Goal: Transaction & Acquisition: Obtain resource

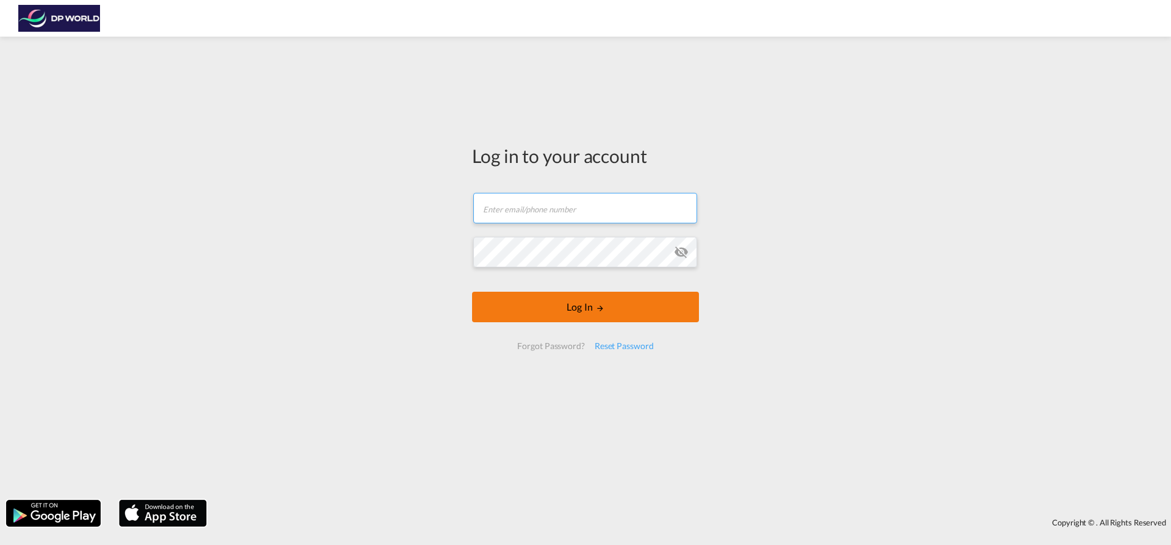
type input "[EMAIL_ADDRESS][PERSON_NAME][DOMAIN_NAME]"
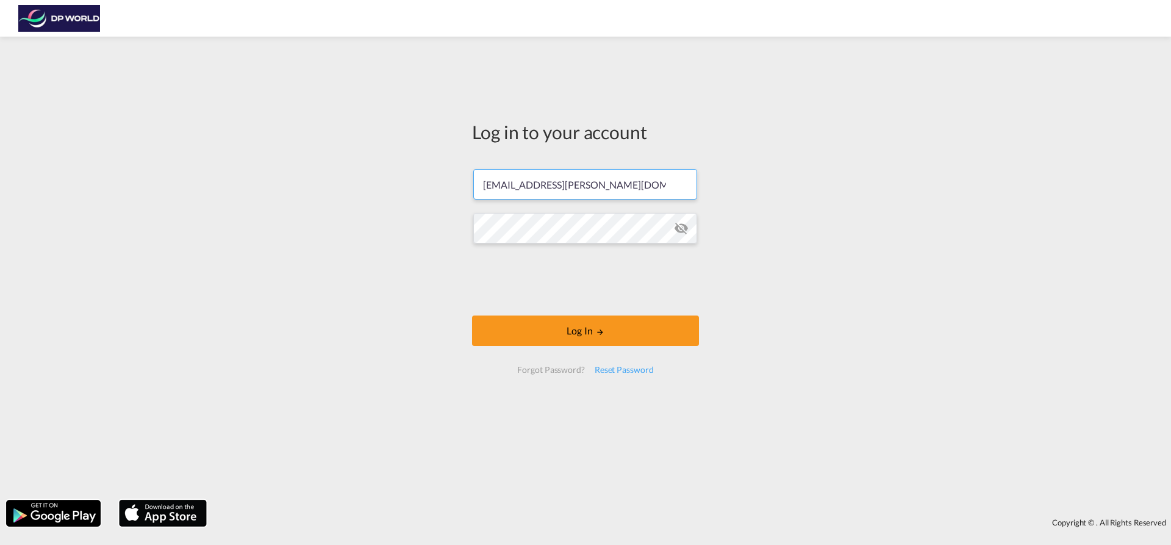
click at [534, 313] on form "soraya.valverde@dpworld.com Password field is required Log In Forgot Password? …" at bounding box center [585, 271] width 227 height 229
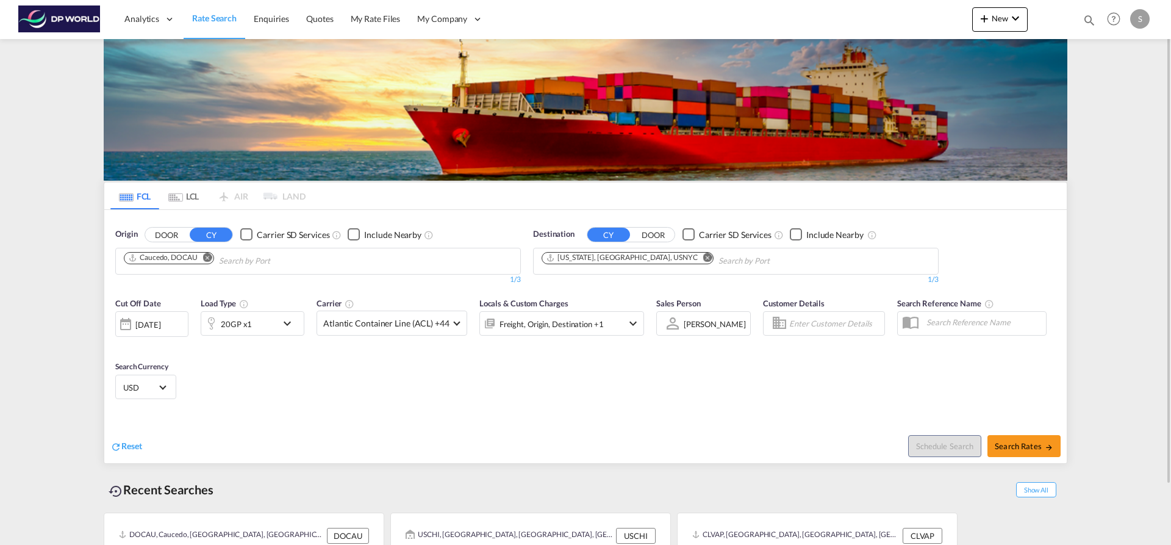
click at [161, 235] on button "DOOR" at bounding box center [166, 235] width 43 height 14
click at [166, 266] on input "Search by Door" at bounding box center [182, 261] width 116 height 20
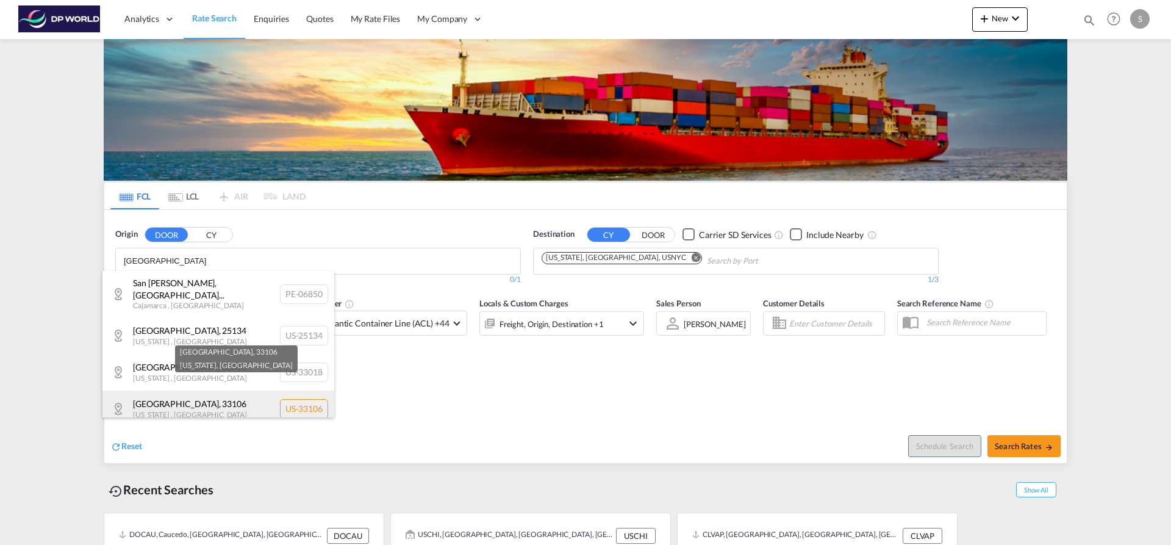
type input "[GEOGRAPHIC_DATA]"
click at [182, 406] on div "Miami , 33106 Florida , United States US-33106" at bounding box center [218, 408] width 232 height 37
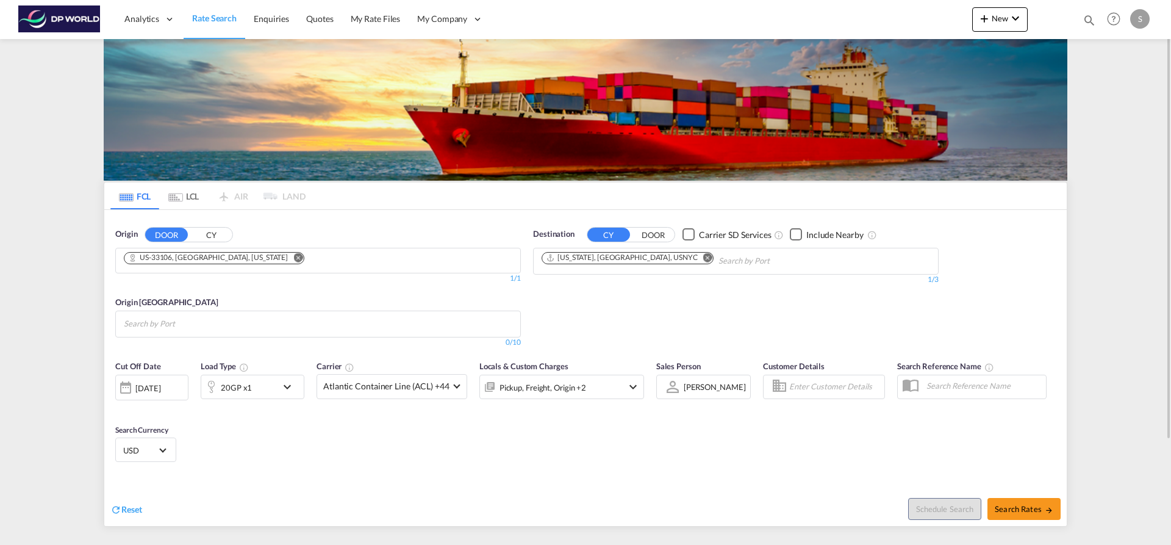
click at [703, 262] on md-icon "Remove" at bounding box center [707, 257] width 9 height 9
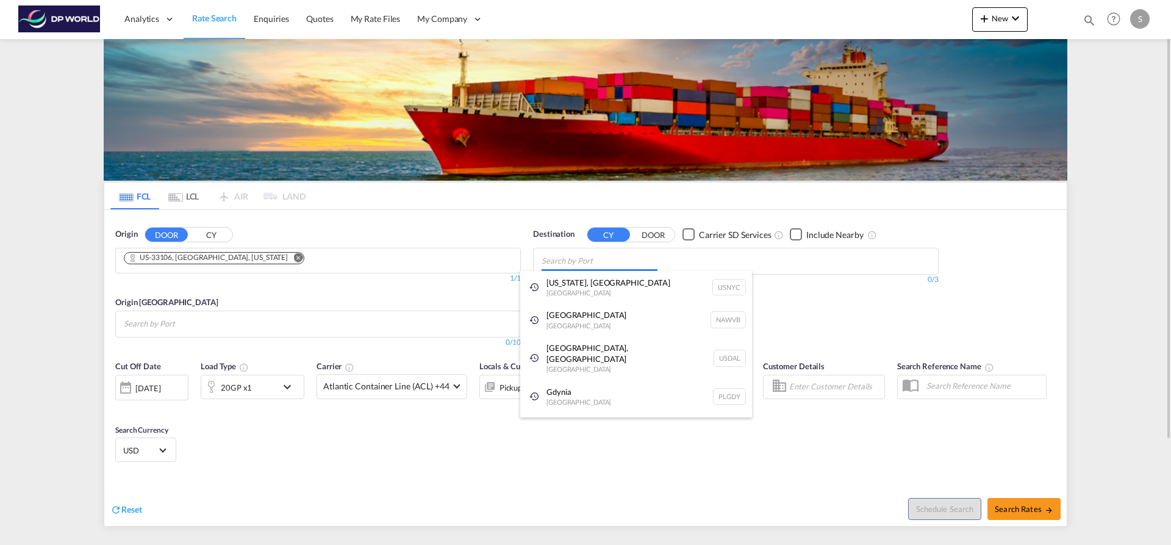
click at [636, 265] on body "Analytics Dashboard Rate Search Enquiries Quotes My Rate Files My Company" at bounding box center [585, 272] width 1171 height 545
type input "e"
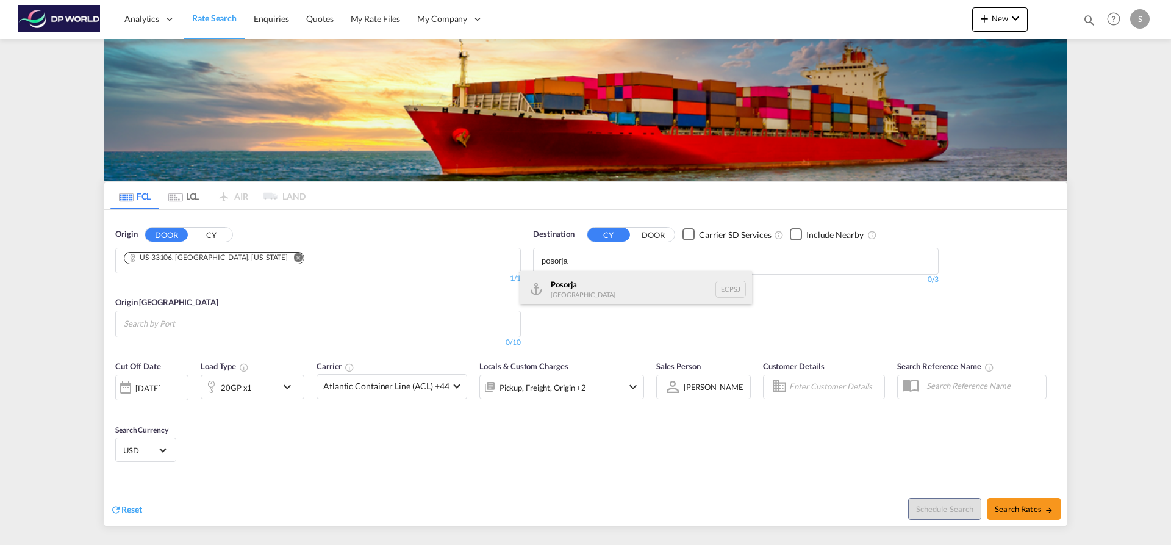
type input "posorja"
click at [664, 293] on div "Posorja Ecuador ECPSJ" at bounding box center [636, 289] width 232 height 37
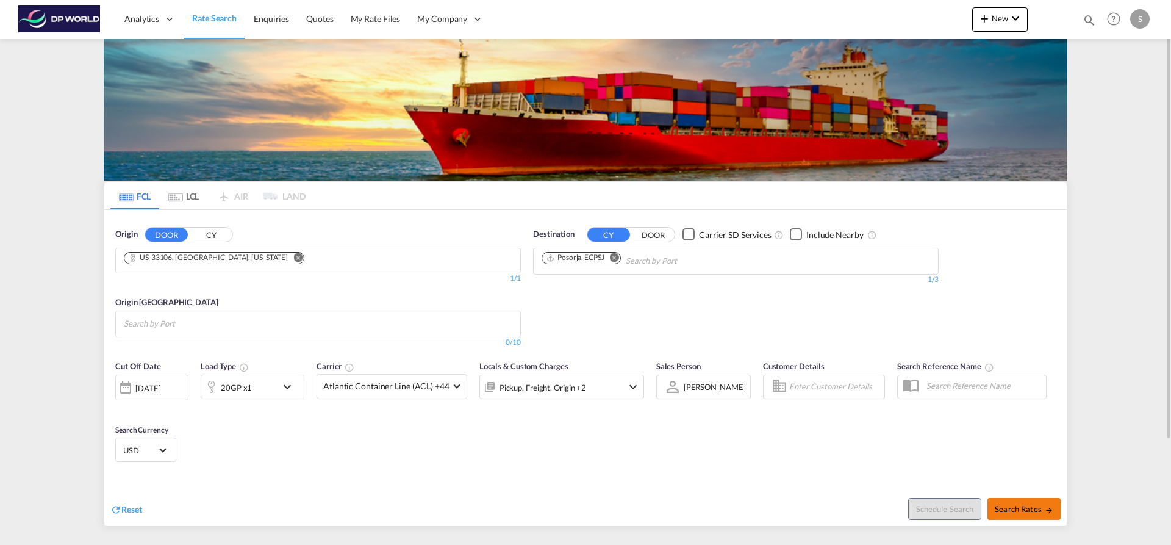
drag, startPoint x: 1012, startPoint y: 506, endPoint x: 1005, endPoint y: 505, distance: 6.2
click at [1012, 506] on span "Search Rates" at bounding box center [1024, 509] width 59 height 10
type input "33106 to ECPSJ / 2 Oct 2025"
click at [389, 326] on md-chips at bounding box center [318, 324] width 404 height 26
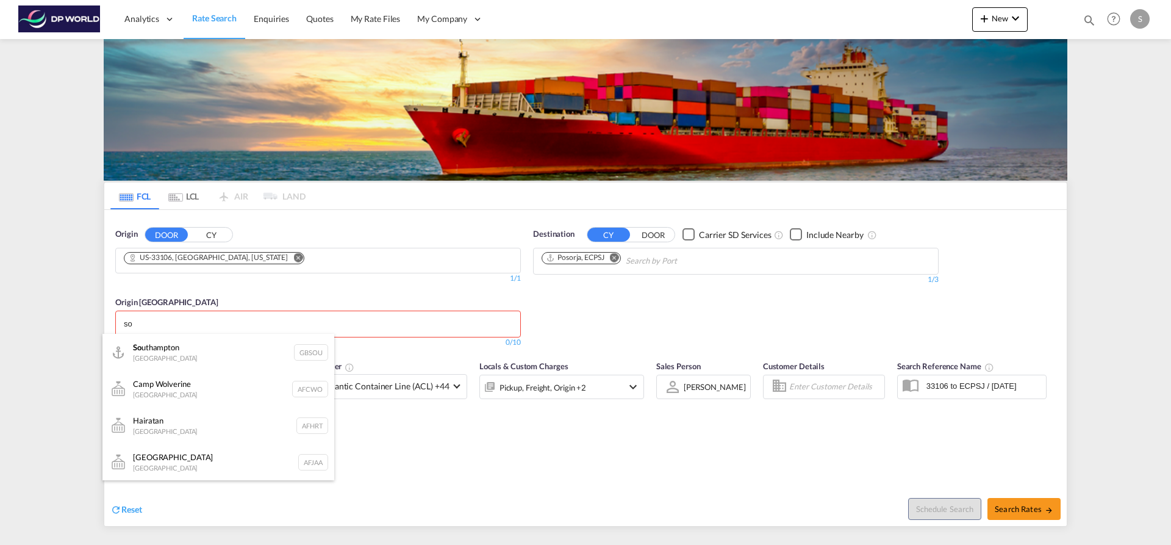
type input "s"
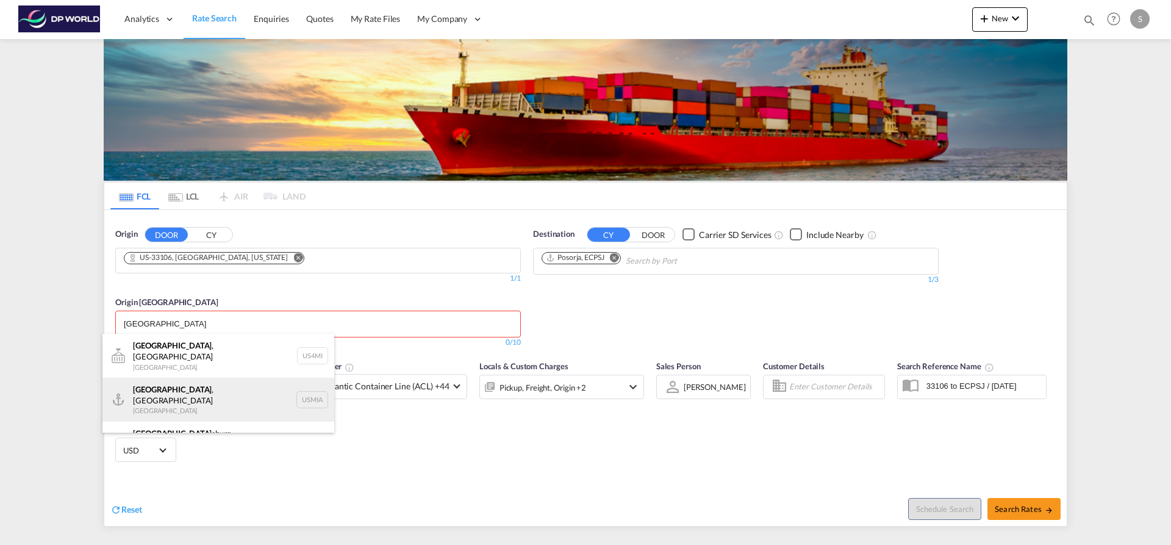
type input "[GEOGRAPHIC_DATA]"
click at [221, 398] on div "[GEOGRAPHIC_DATA] , [GEOGRAPHIC_DATA] [GEOGRAPHIC_DATA] USMIA" at bounding box center [218, 400] width 232 height 44
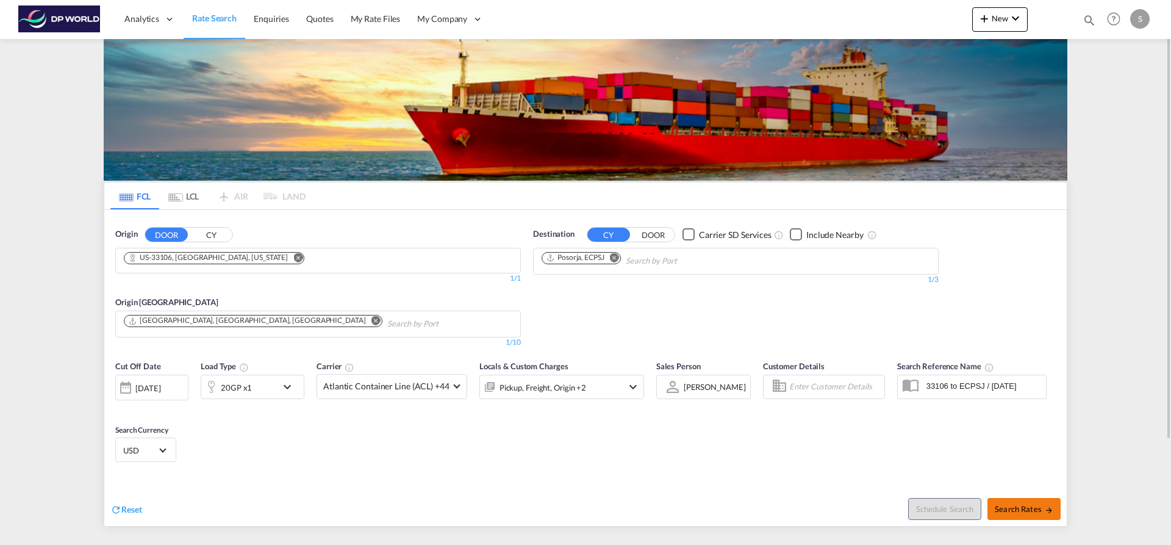
click at [1016, 506] on span "Search Rates" at bounding box center [1024, 509] width 59 height 10
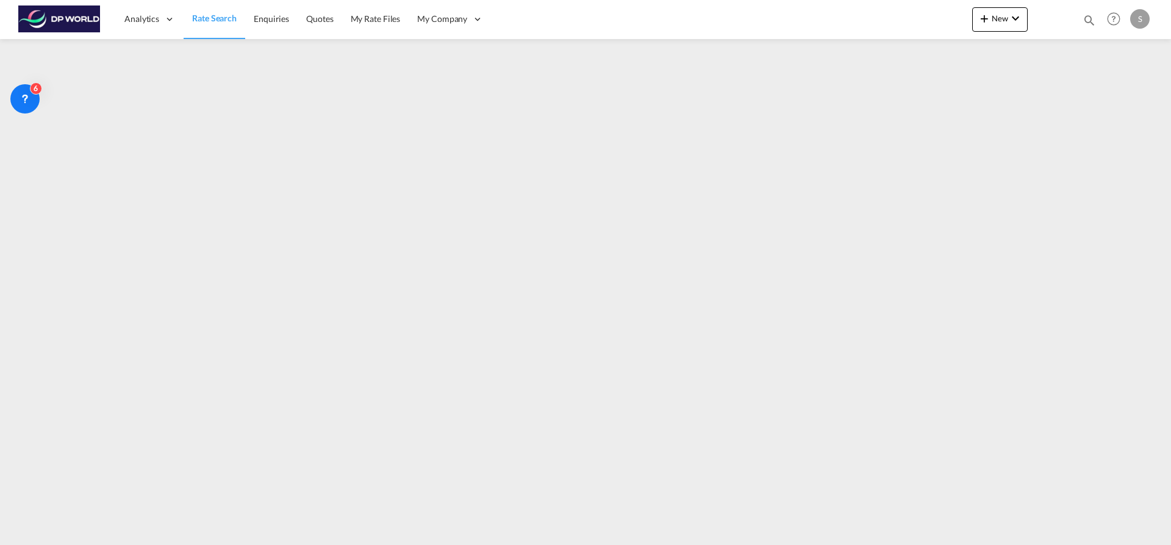
drag, startPoint x: 26, startPoint y: 109, endPoint x: -148, endPoint y: 98, distance: 174.2
click at [0, 98] on html "Analytics Dashboard Rate Search Enquiries Quotes My Rate Files" at bounding box center [585, 272] width 1171 height 545
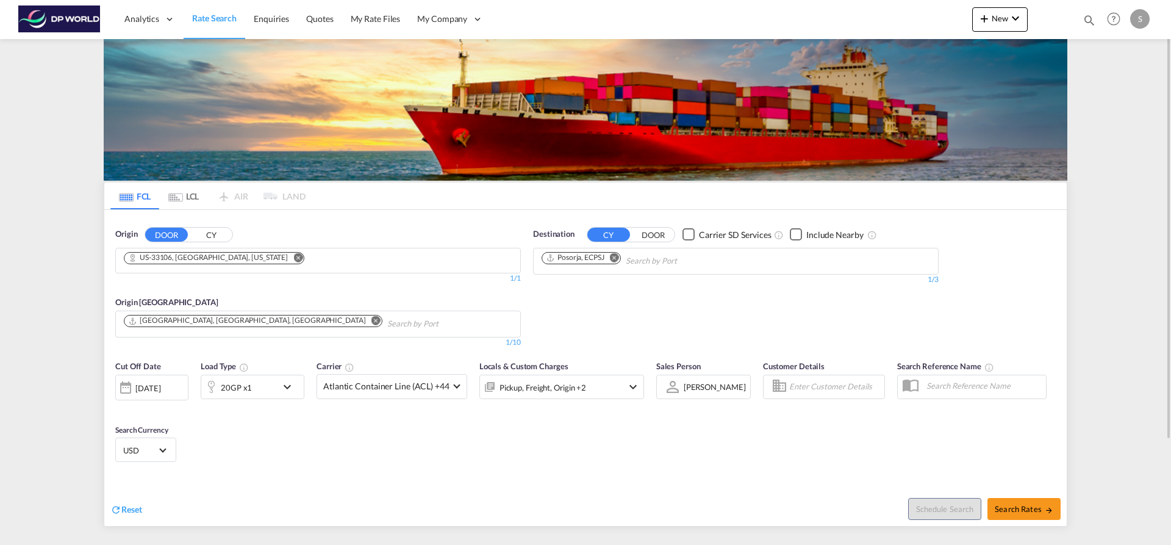
click at [293, 256] on md-icon "Remove" at bounding box center [297, 257] width 9 height 9
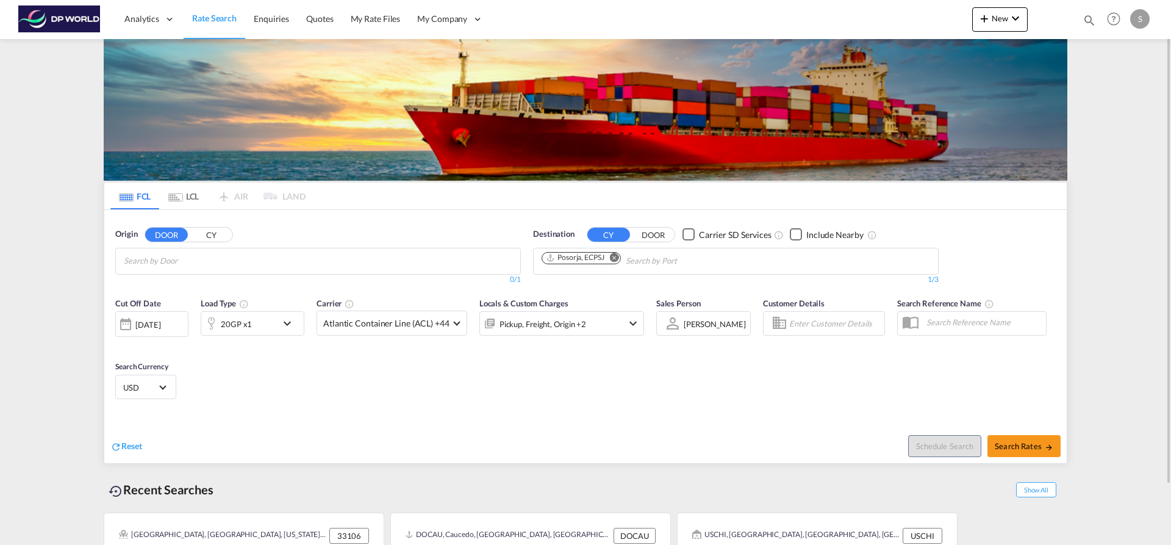
click at [270, 261] on md-chips at bounding box center [318, 261] width 404 height 26
click at [447, 325] on md-select-value "Atlantic Container Line (ACL) +44" at bounding box center [391, 323] width 149 height 24
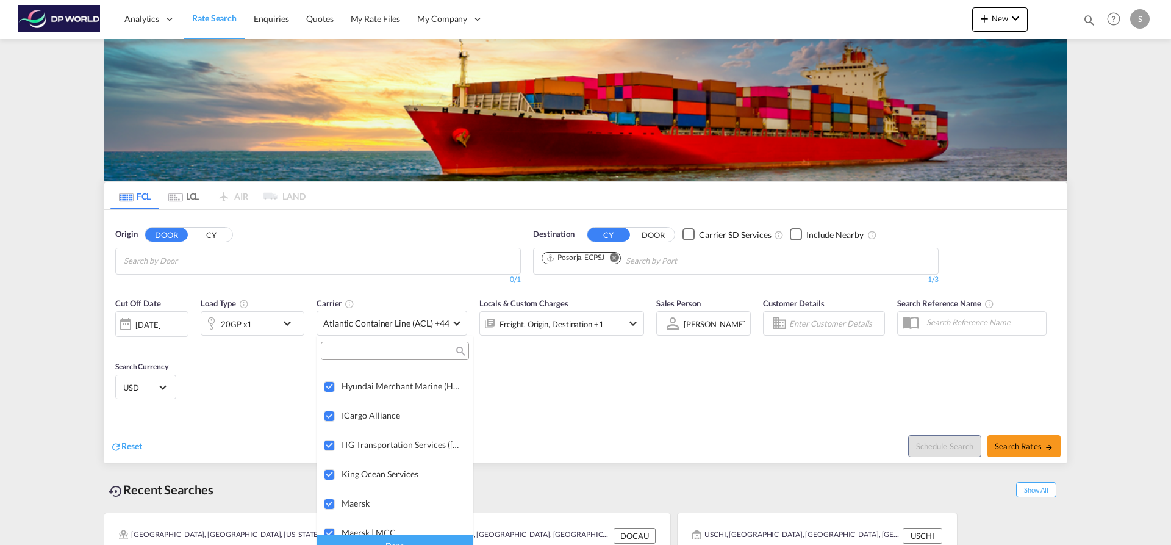
scroll to position [1347, 0]
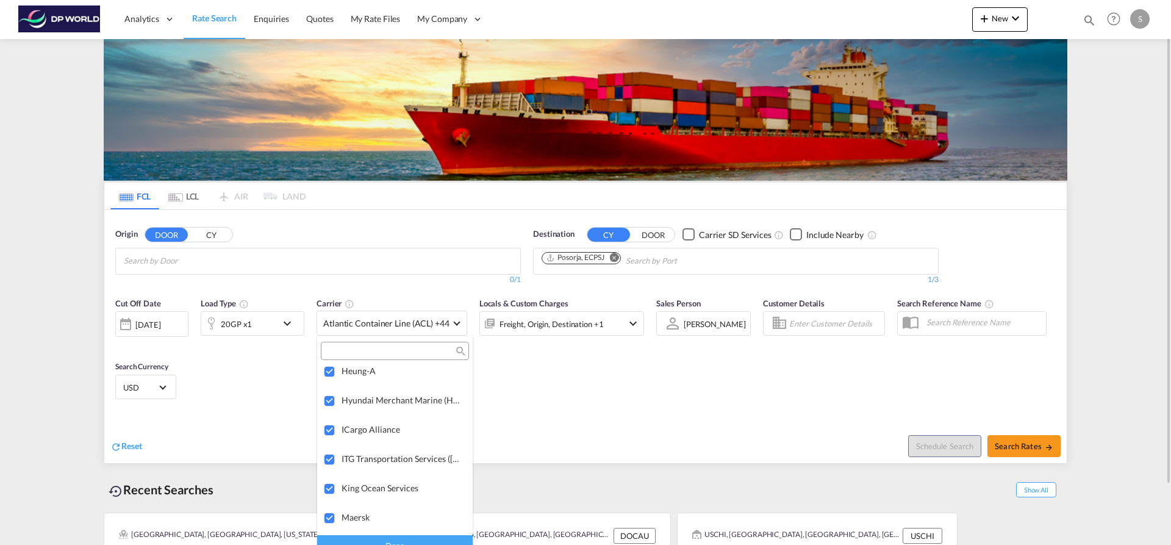
drag, startPoint x: 1171, startPoint y: 354, endPoint x: 1127, endPoint y: 399, distance: 62.6
click at [1163, 390] on md-backdrop at bounding box center [585, 272] width 1171 height 545
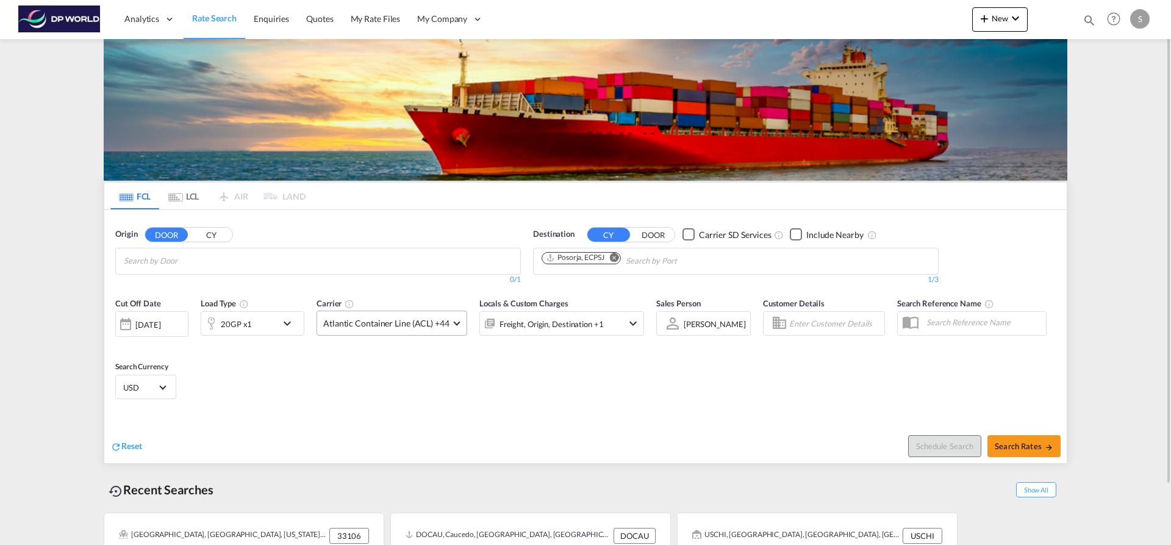
click at [440, 318] on span "Atlantic Container Line (ACL) +44" at bounding box center [386, 323] width 126 height 12
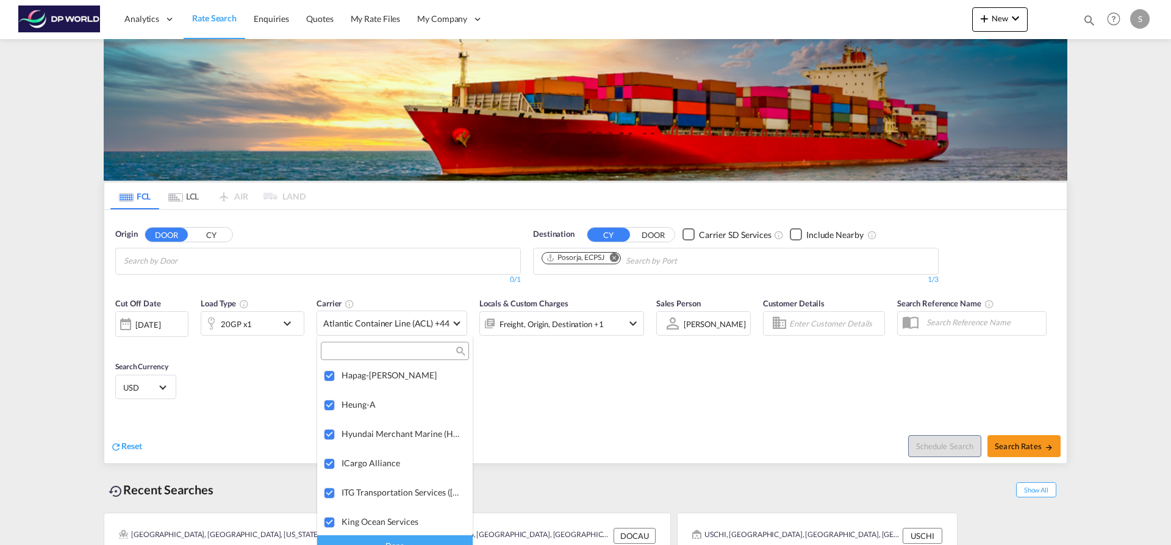
scroll to position [1354, 0]
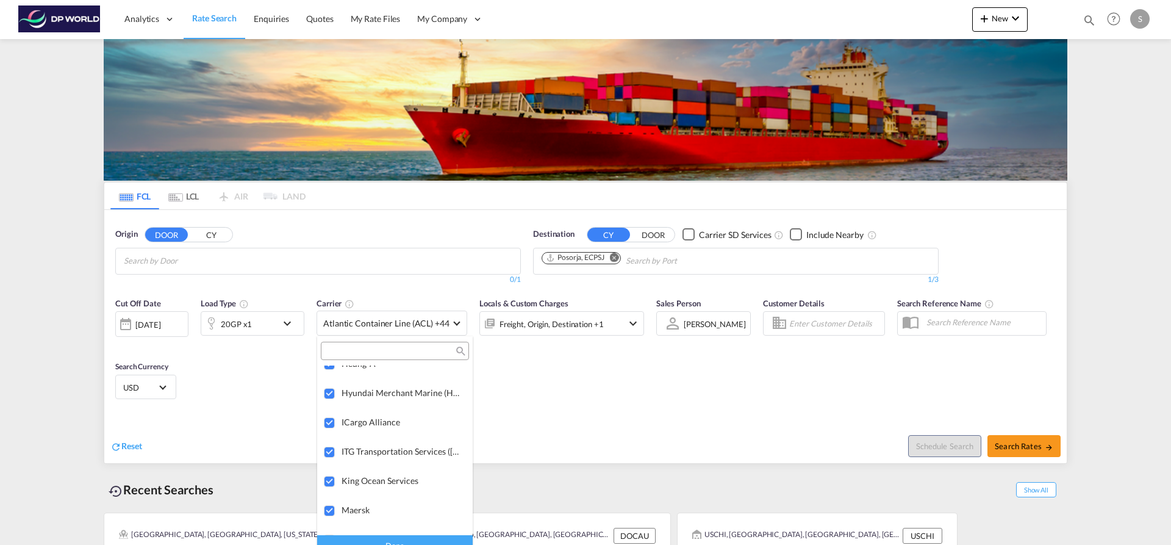
click at [517, 426] on md-backdrop at bounding box center [585, 272] width 1171 height 545
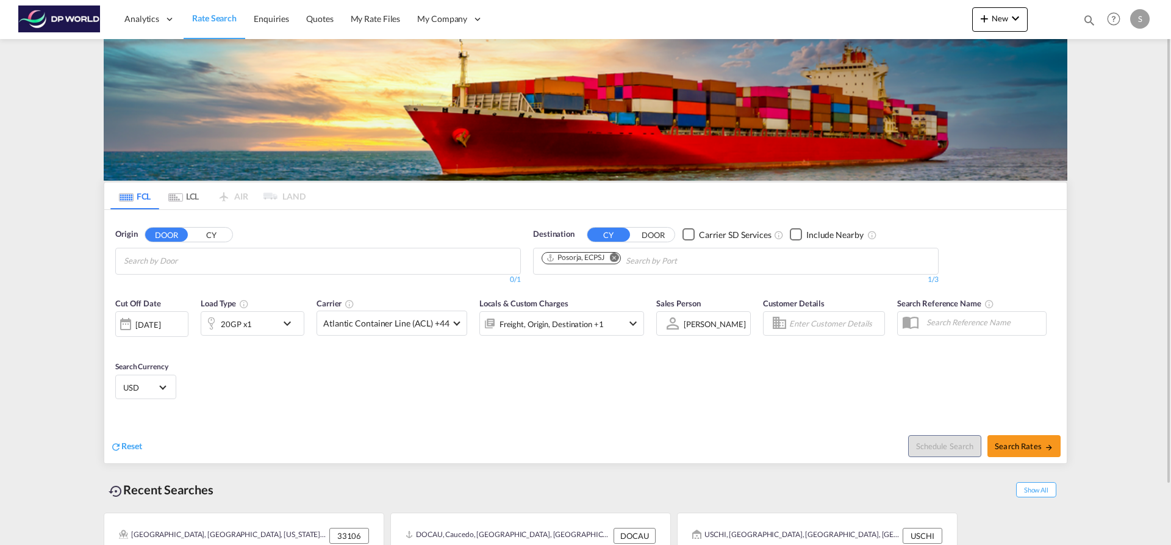
click at [1146, 24] on div "S" at bounding box center [1140, 19] width 20 height 20
click at [1129, 58] on button "My Profile" at bounding box center [1126, 53] width 79 height 24
click at [1129, 58] on md-content "Analytics Dashboard Rate Search Enquiries Quotes My Rate Files My Company" at bounding box center [585, 272] width 1171 height 545
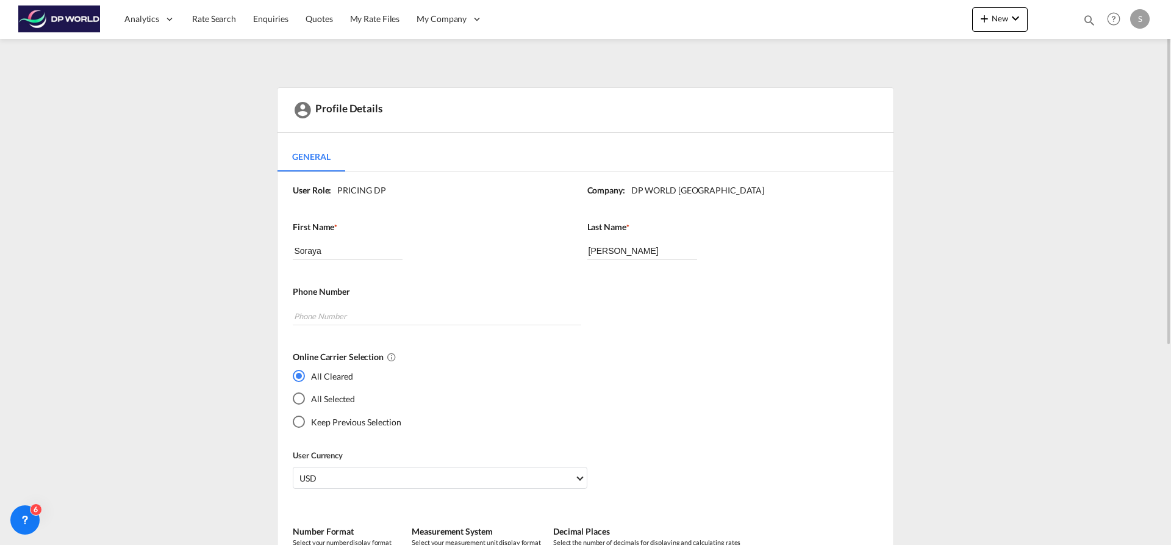
scroll to position [122, 0]
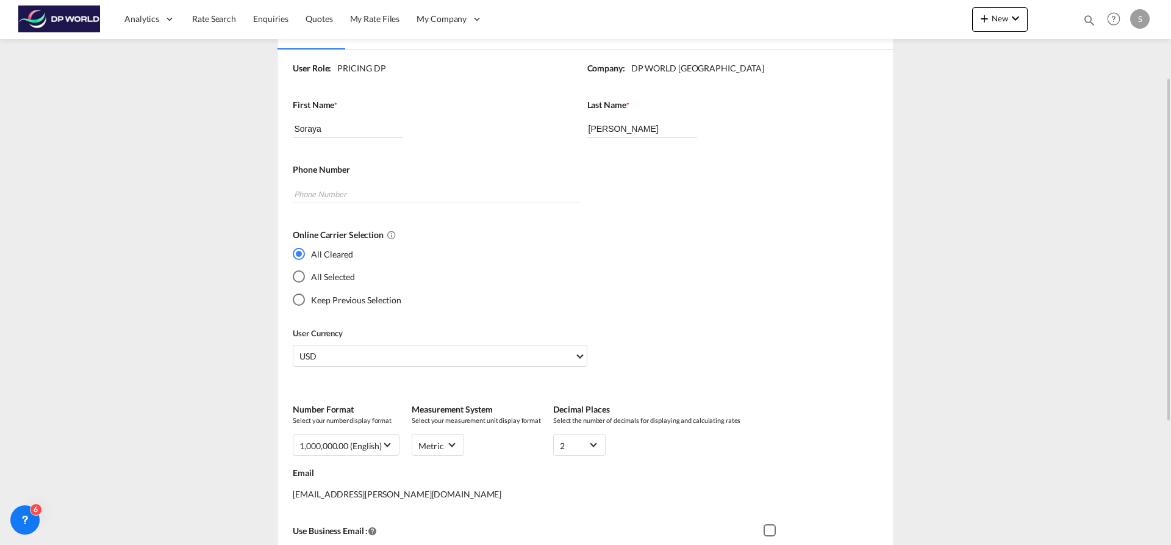
click at [301, 277] on div "All Selected" at bounding box center [299, 276] width 12 height 12
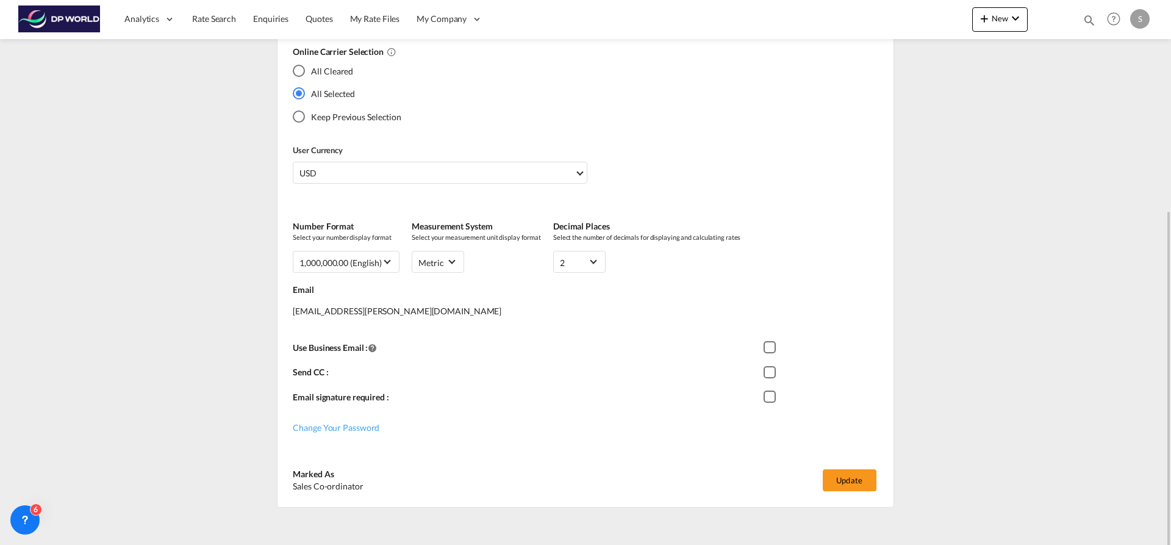
scroll to position [316, 0]
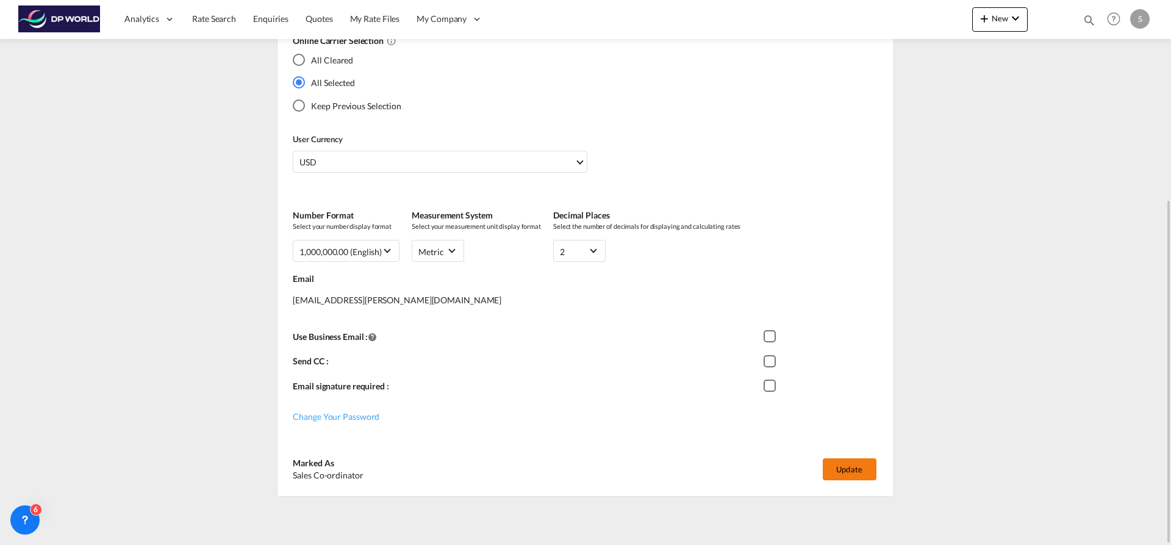
click at [849, 474] on button "Update" at bounding box center [850, 469] width 54 height 22
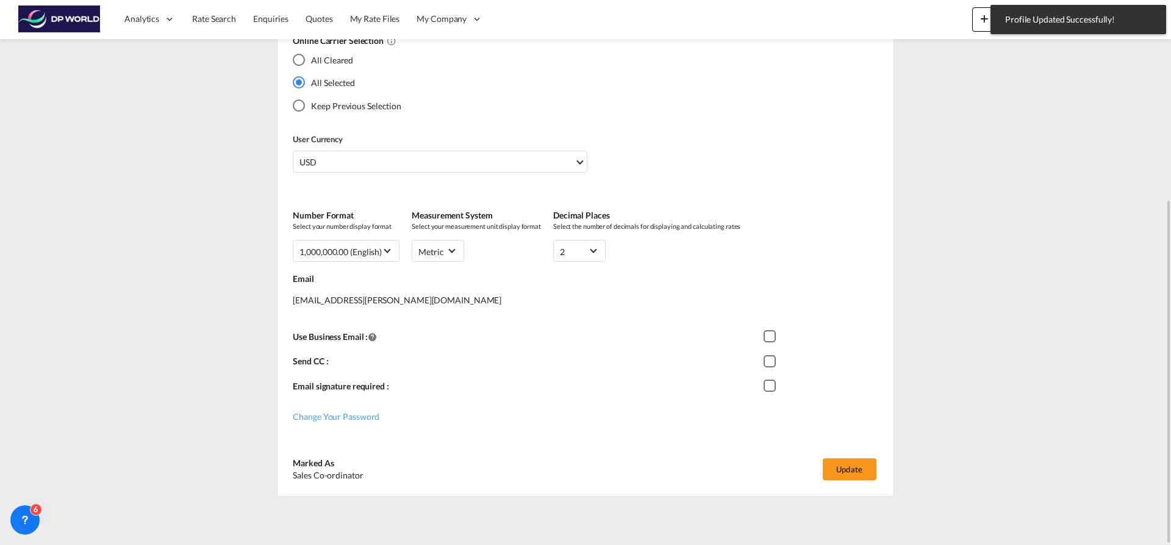
click at [1076, 223] on md-content "Analytics Dashboard Rate Search Enquiries Quotes My Rate Files My Company" at bounding box center [585, 272] width 1171 height 545
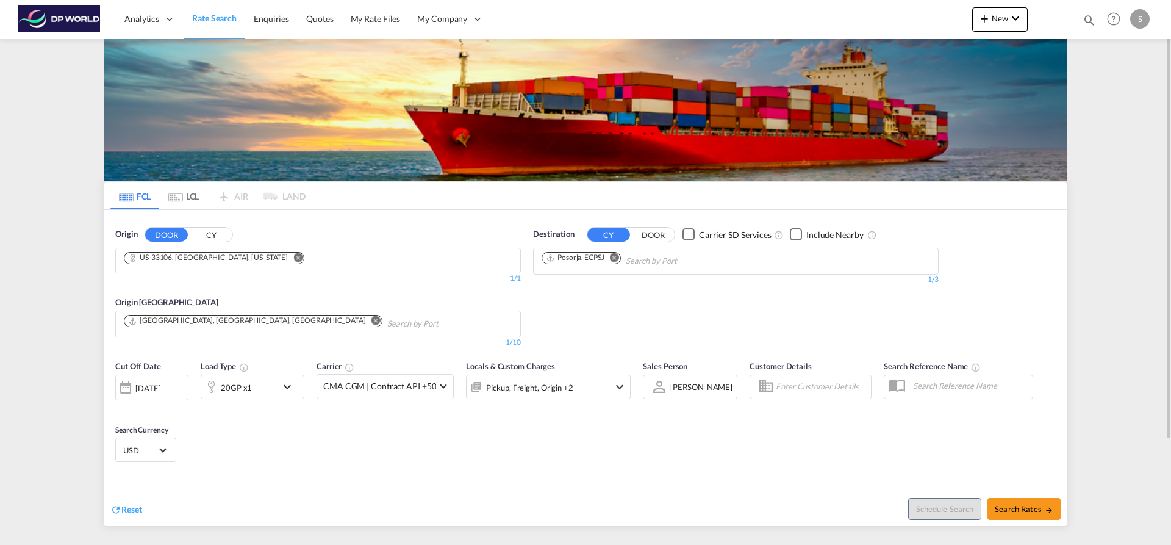
click at [293, 259] on md-icon "Remove" at bounding box center [297, 257] width 9 height 9
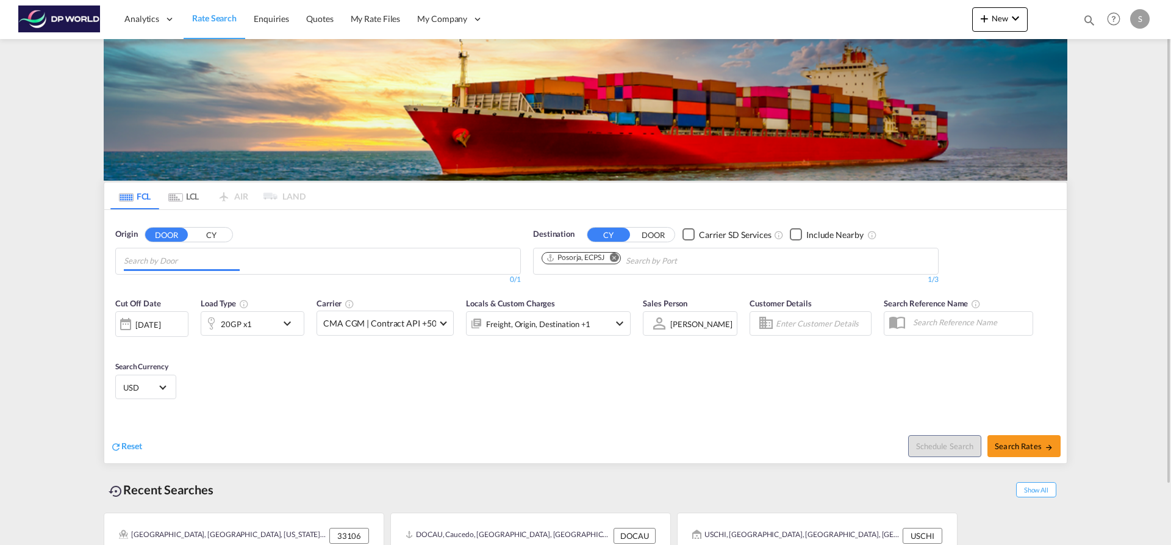
click at [231, 259] on input "Chips input." at bounding box center [182, 261] width 116 height 20
type input "[GEOGRAPHIC_DATA]"
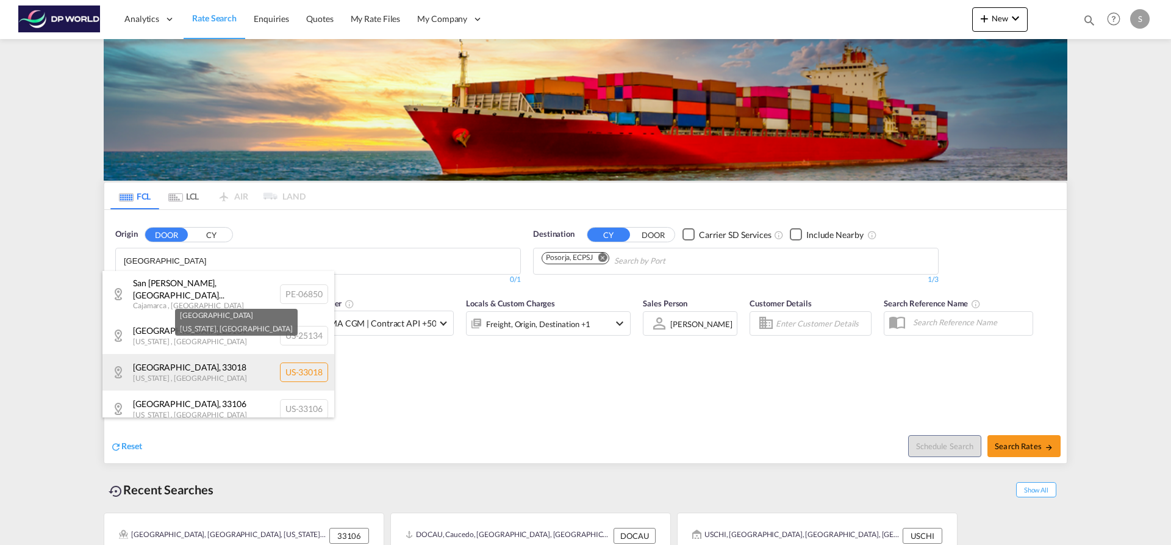
click at [201, 366] on div "[GEOGRAPHIC_DATA][US_STATE] , [GEOGRAPHIC_DATA] [GEOGRAPHIC_DATA]-33018" at bounding box center [218, 372] width 232 height 37
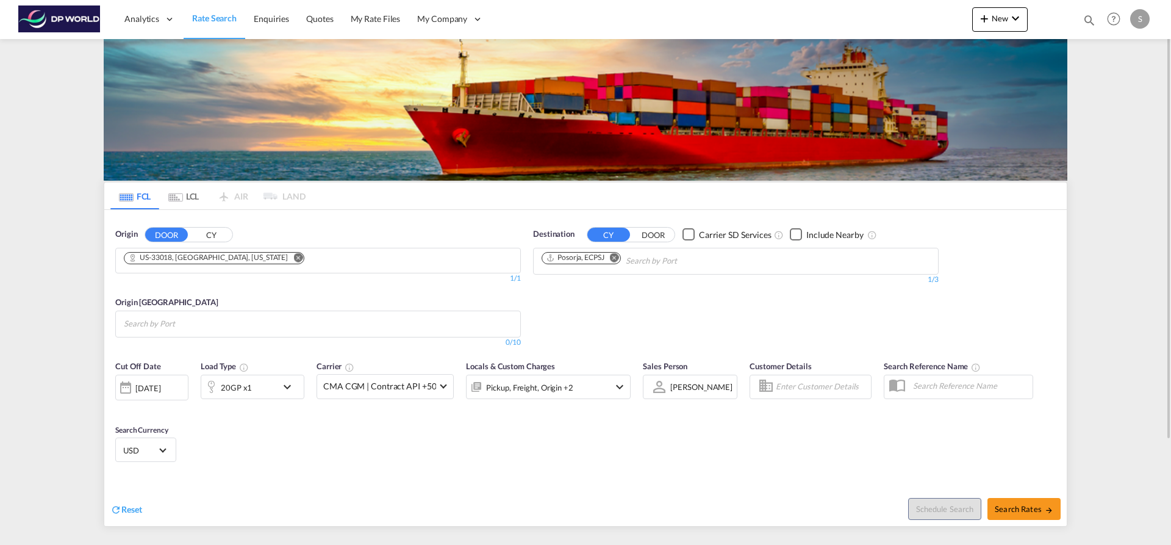
click at [262, 323] on md-chips at bounding box center [318, 324] width 404 height 26
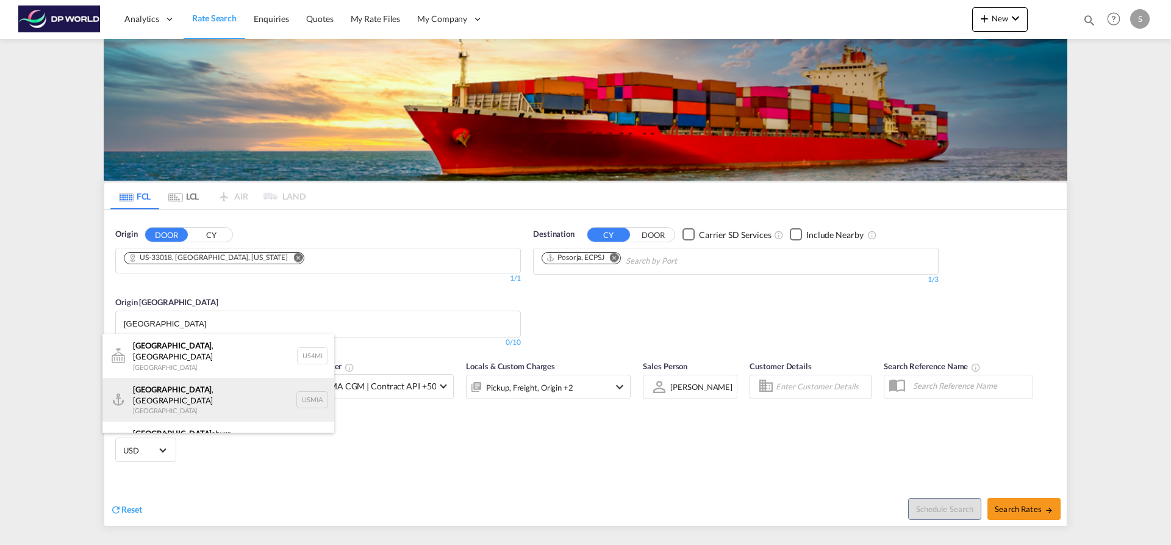
type input "[GEOGRAPHIC_DATA]"
click at [240, 381] on div "[GEOGRAPHIC_DATA] , [GEOGRAPHIC_DATA] [GEOGRAPHIC_DATA] USMIA" at bounding box center [218, 400] width 232 height 44
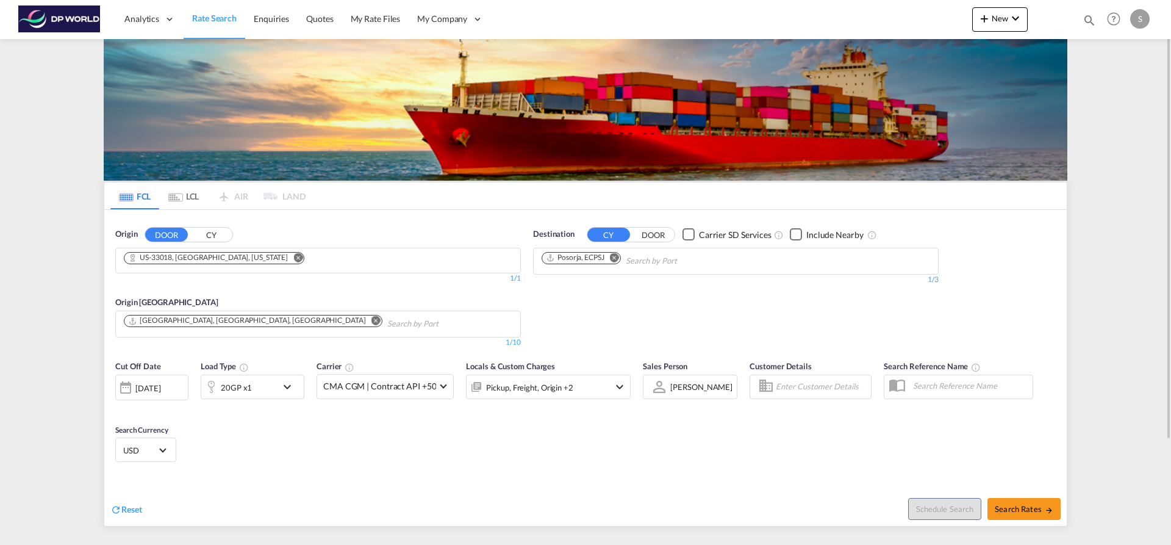
scroll to position [130, 0]
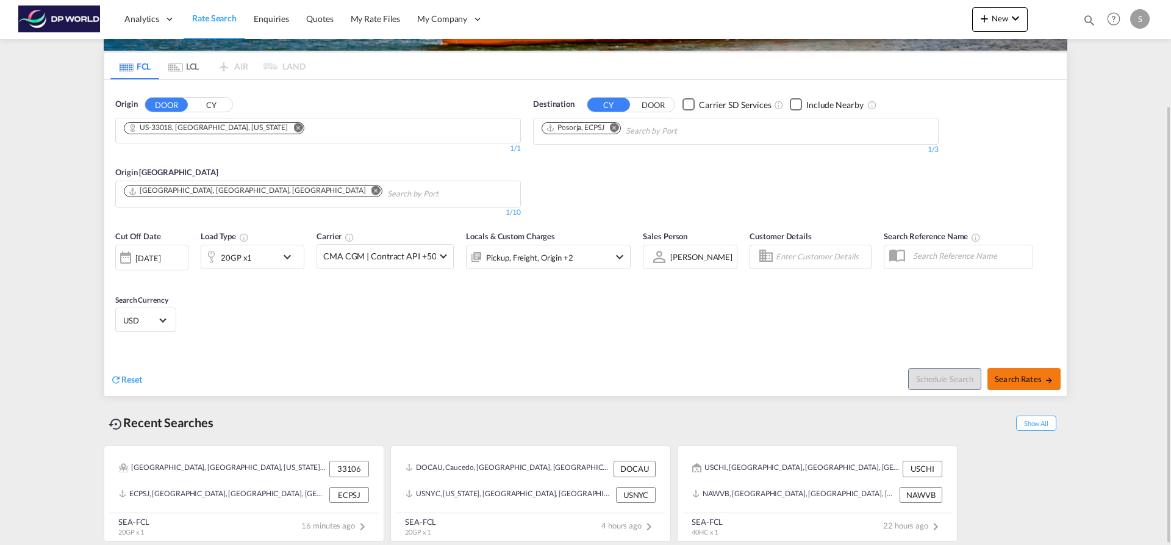
click at [1025, 375] on span "Search Rates" at bounding box center [1024, 379] width 59 height 10
type input "33018 to ECPSJ / [DATE]"
